Goal: Find specific page/section: Find specific page/section

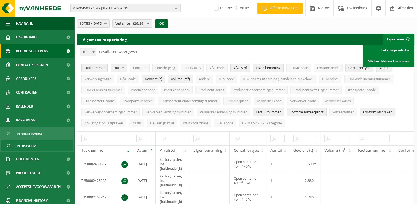
click at [18, 51] on span "Bedrijfsgegevens" at bounding box center [32, 51] width 32 height 14
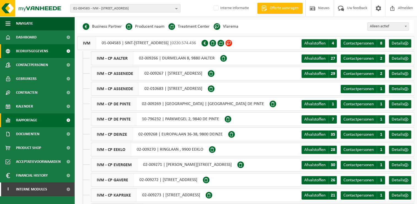
click at [29, 121] on span "Rapportage" at bounding box center [26, 120] width 21 height 14
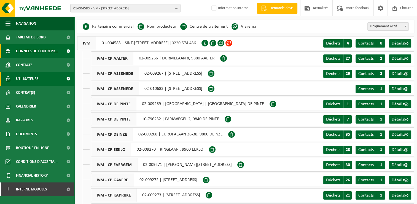
click at [28, 79] on span "Utilisateurs" at bounding box center [27, 79] width 23 height 14
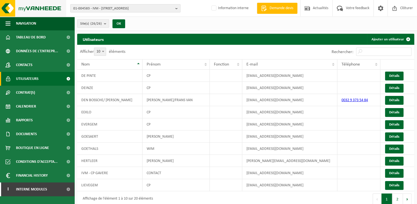
click at [25, 9] on img at bounding box center [33, 8] width 66 height 17
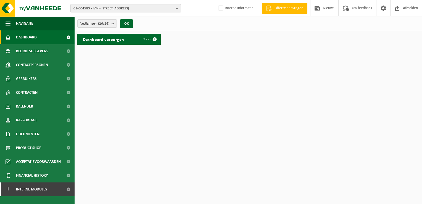
click at [93, 7] on span "01-004583 - IVM - 9900 EEKLO, SINT-LAUREINSESTEENWEG 29" at bounding box center [123, 8] width 100 height 8
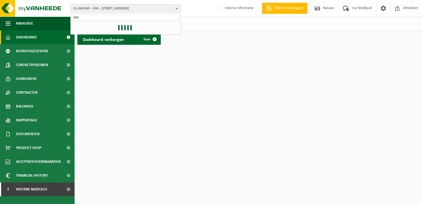
type input "n"
type input "10-185404"
